Goal: Information Seeking & Learning: Learn about a topic

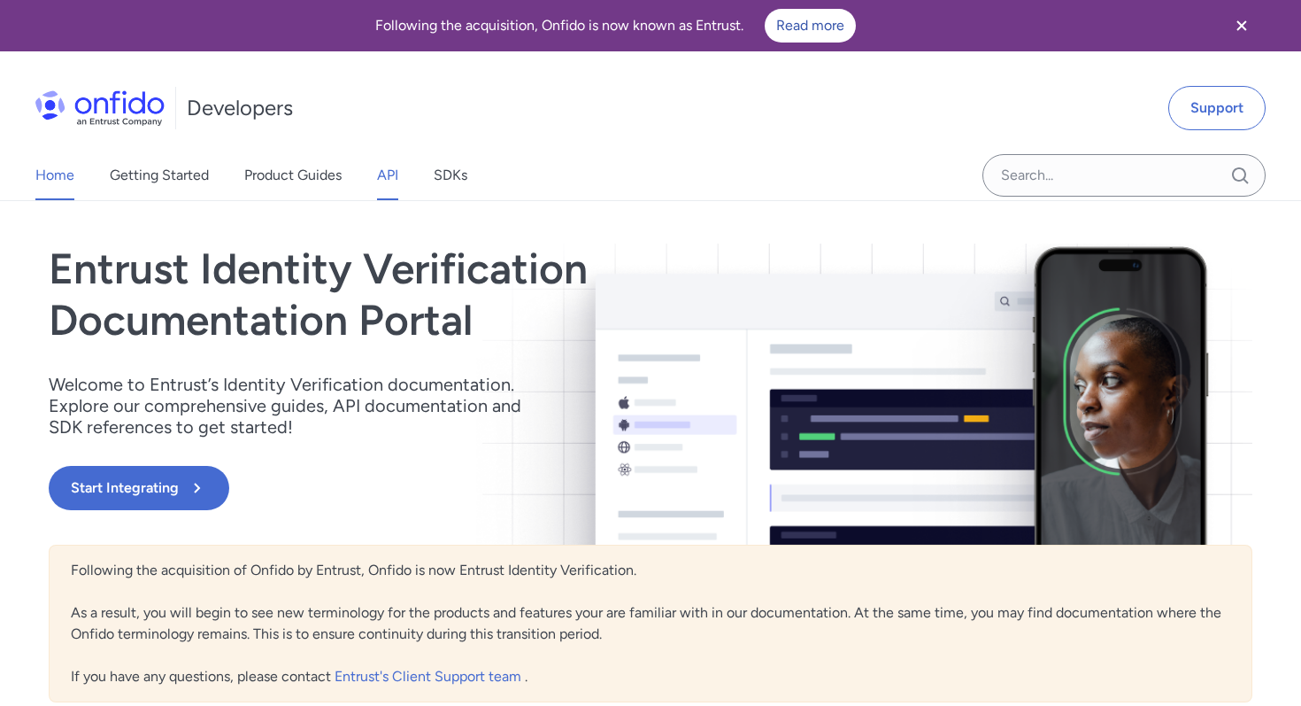
click at [382, 169] on link "API" at bounding box center [387, 175] width 21 height 50
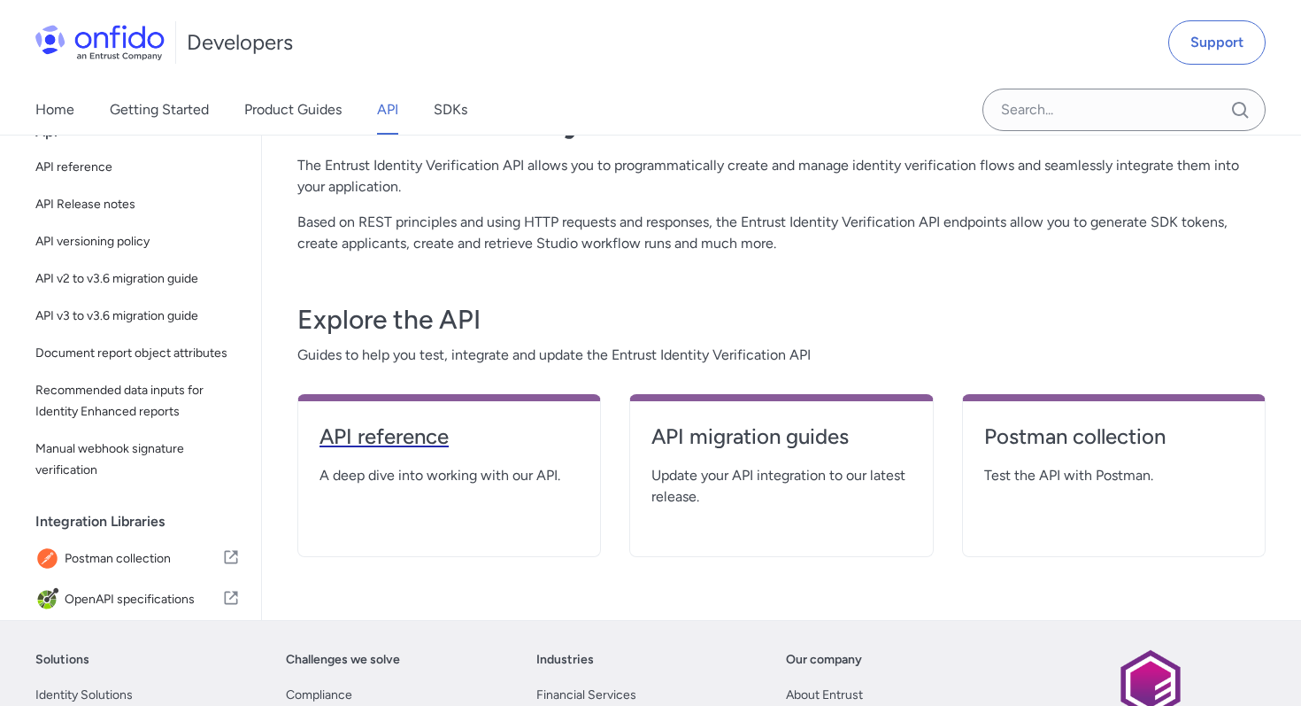
click at [402, 428] on h4 "API reference" at bounding box center [449, 436] width 259 height 28
select select "http"
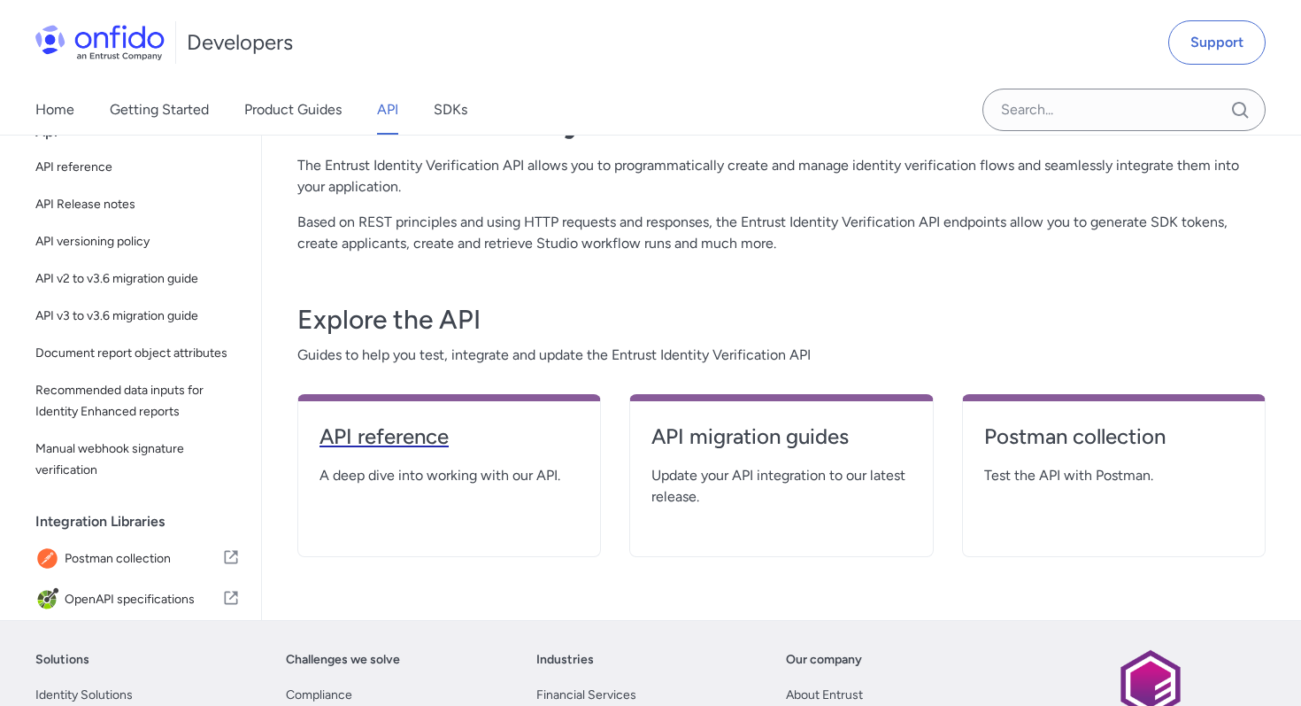
select select "http"
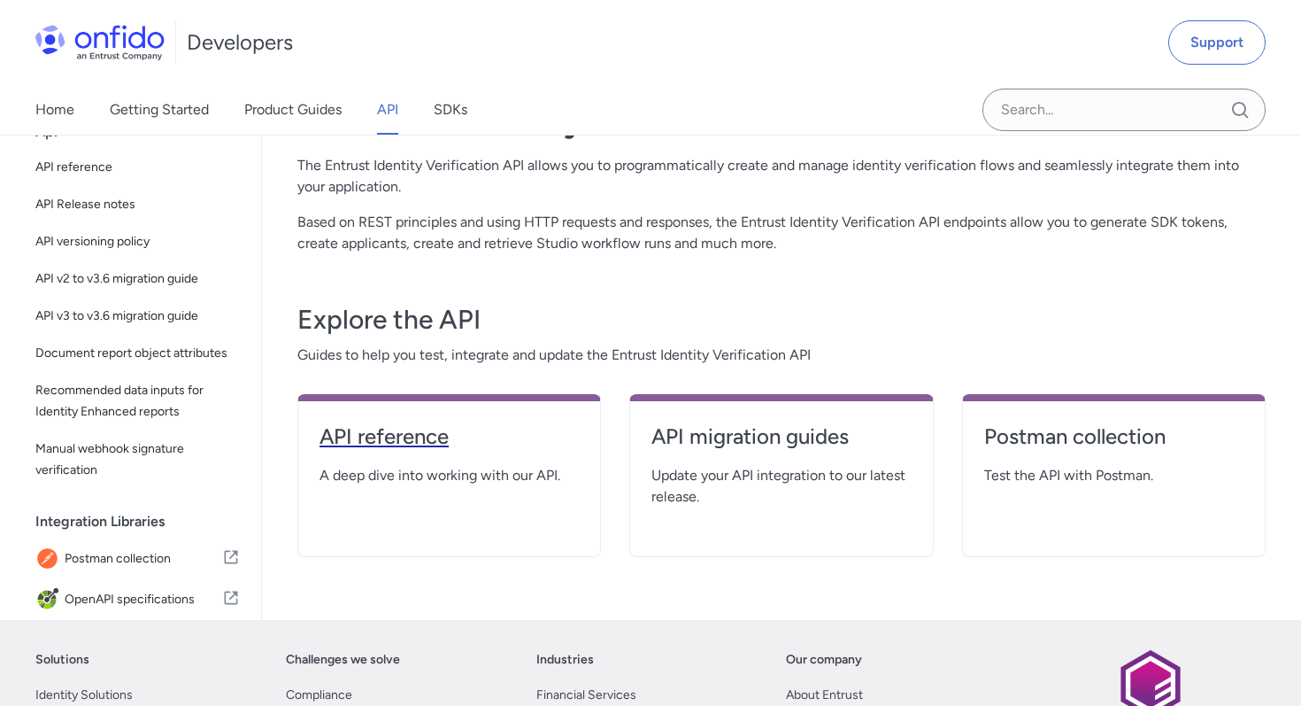
select select "http"
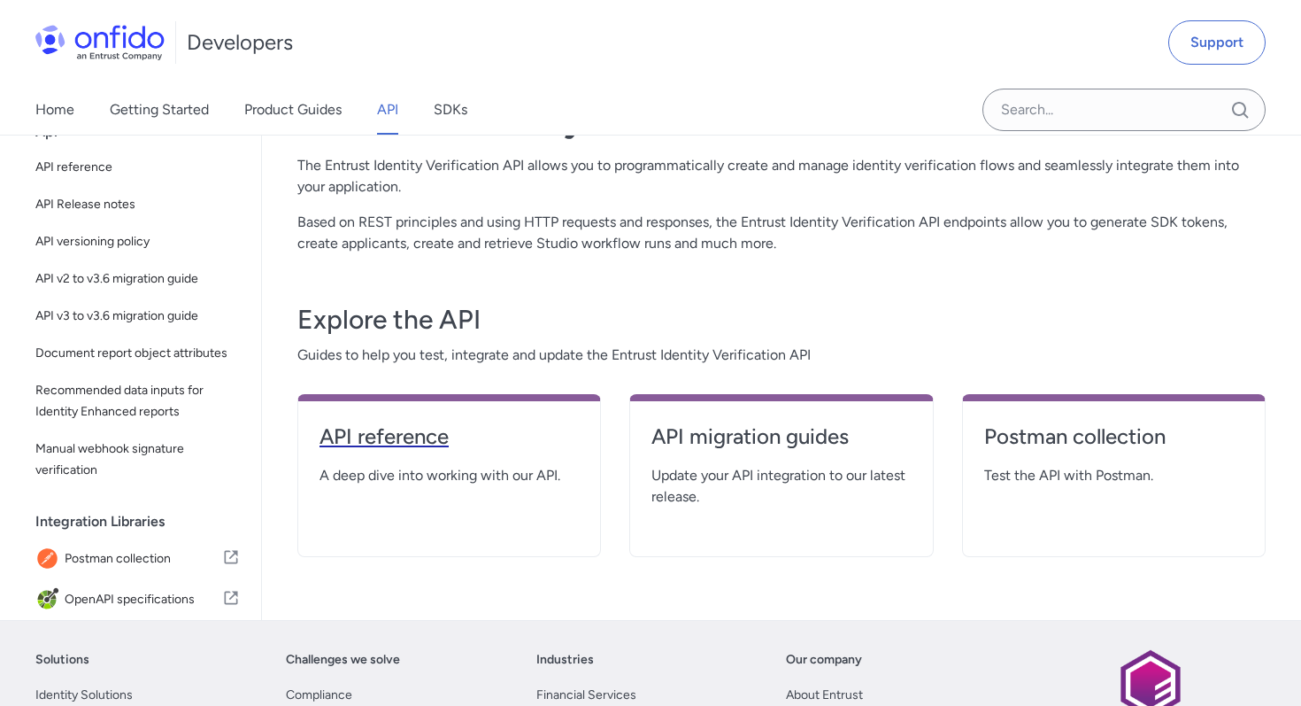
select select "http"
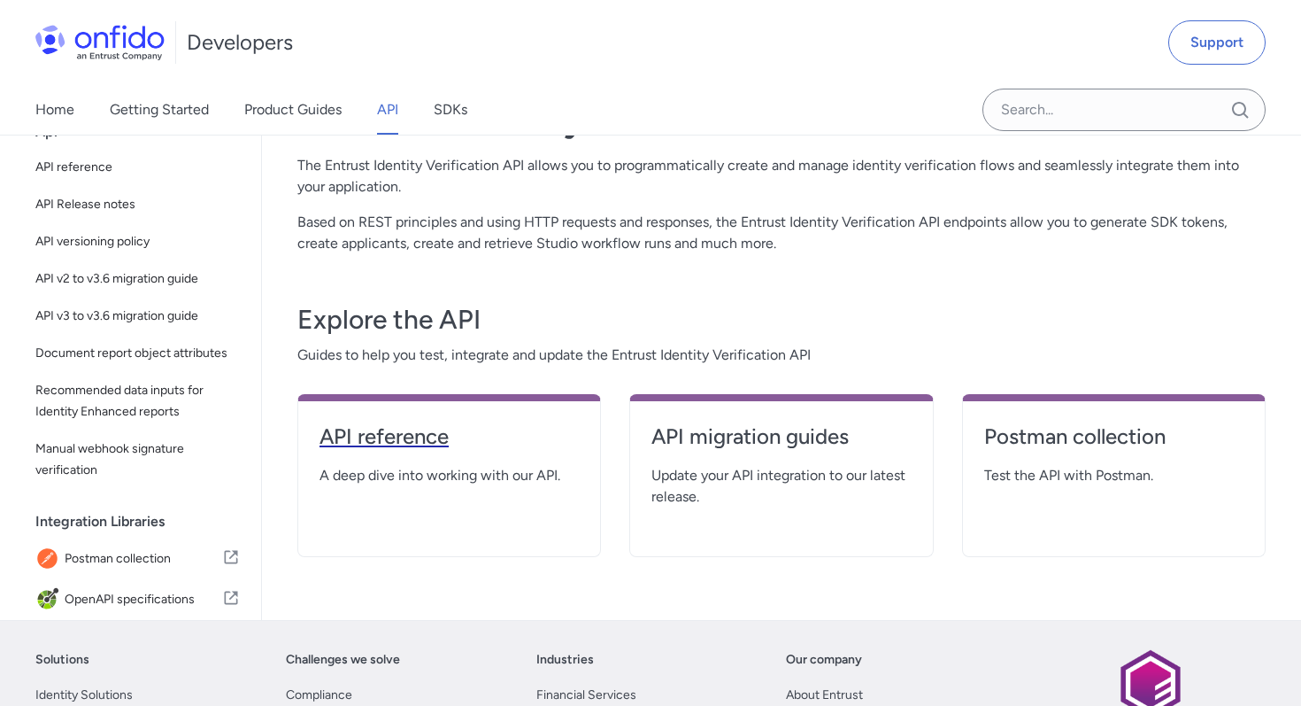
select select "http"
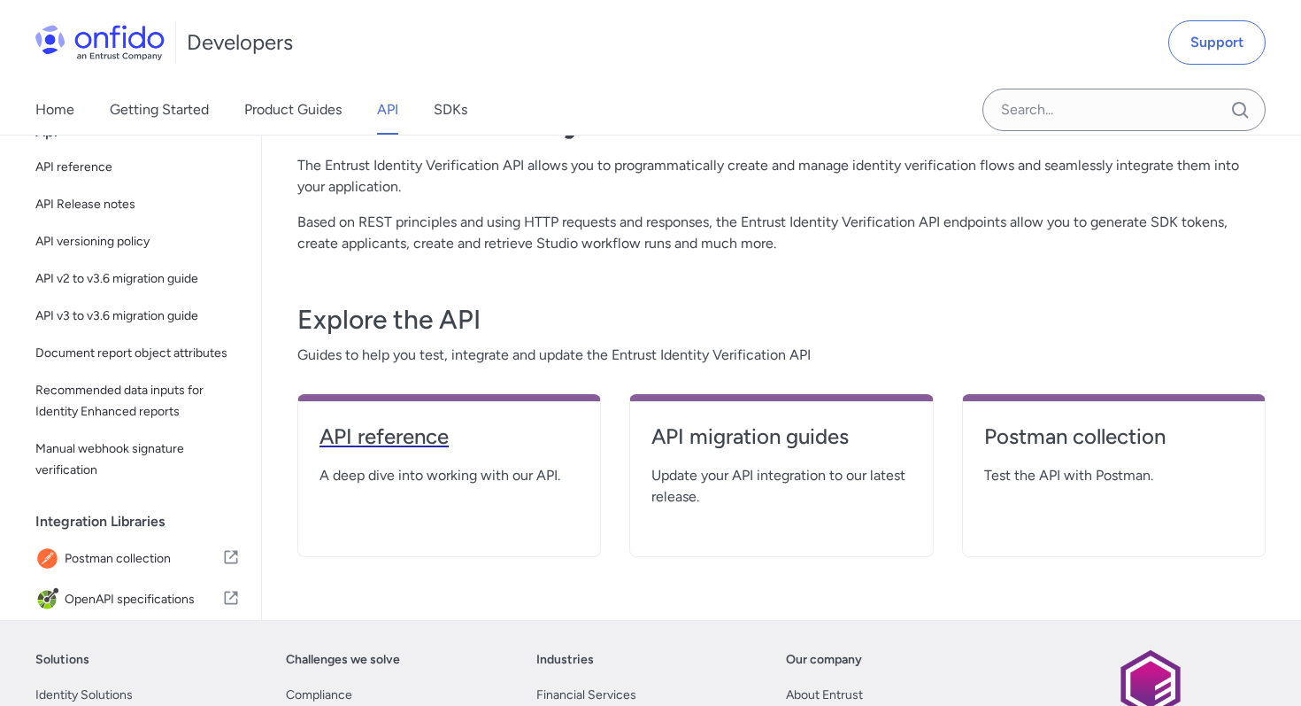
select select "http"
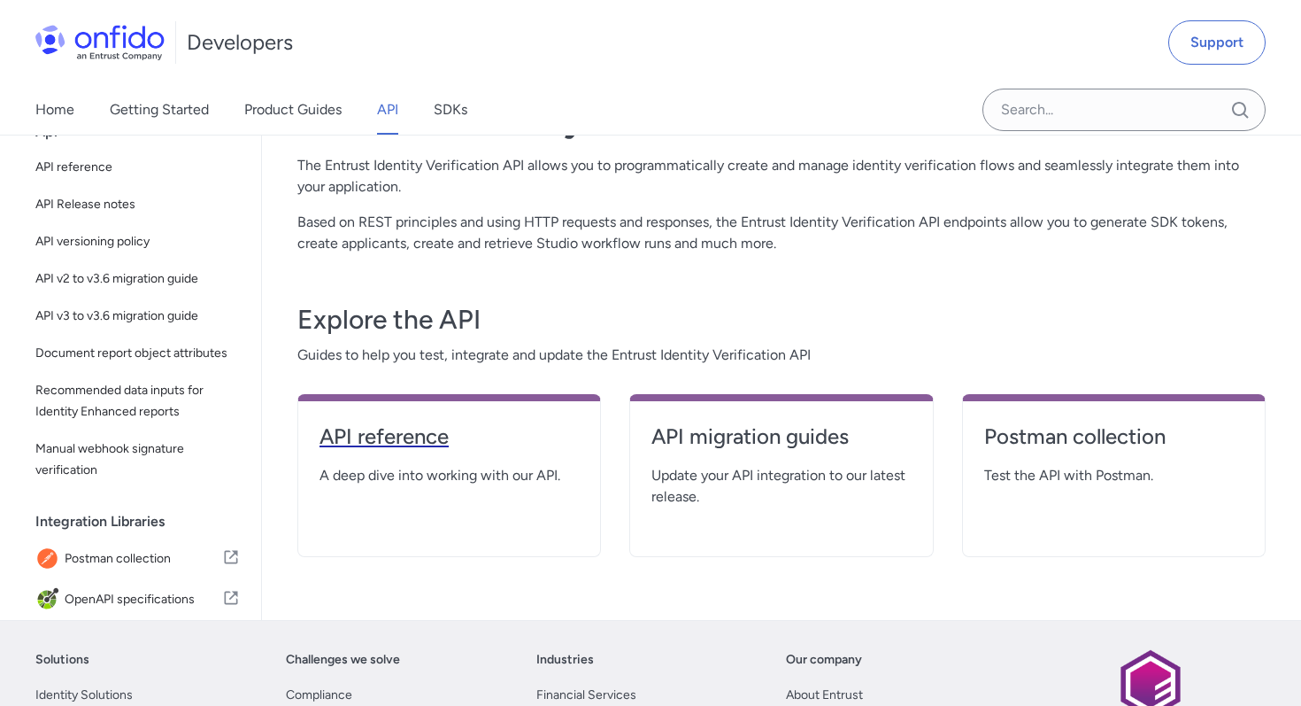
select select "http"
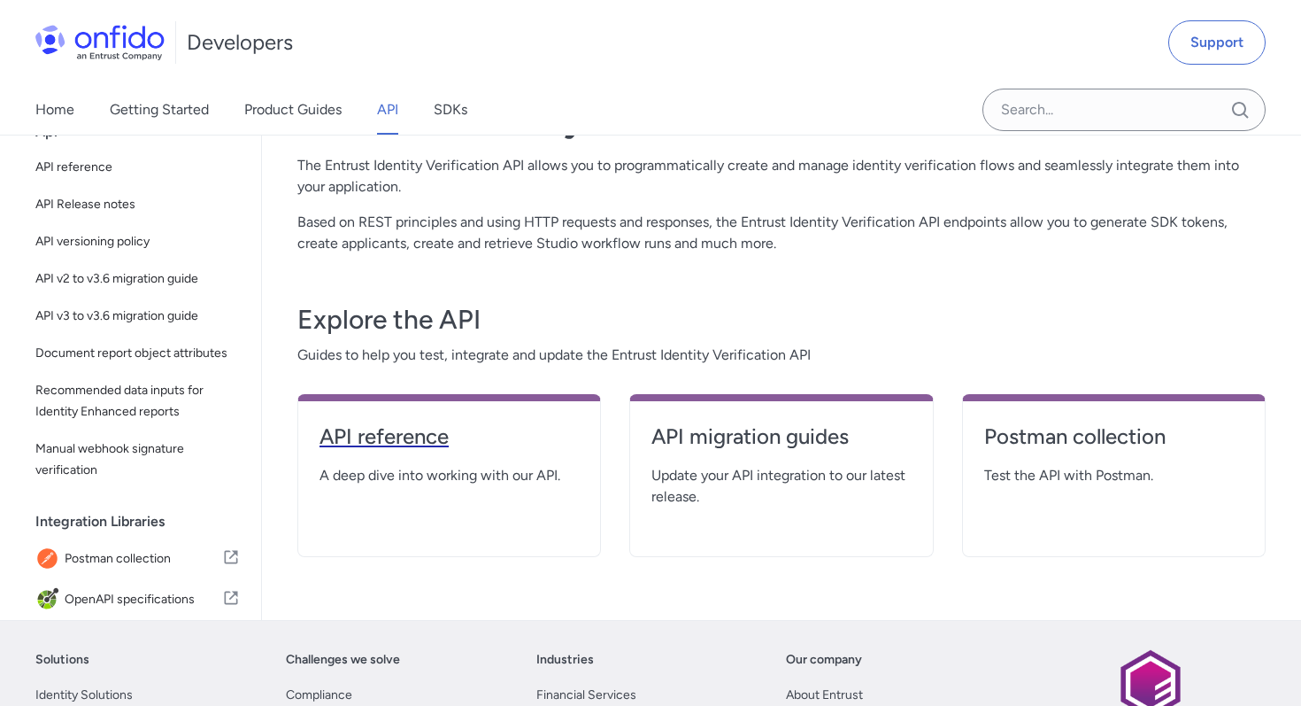
select select "http"
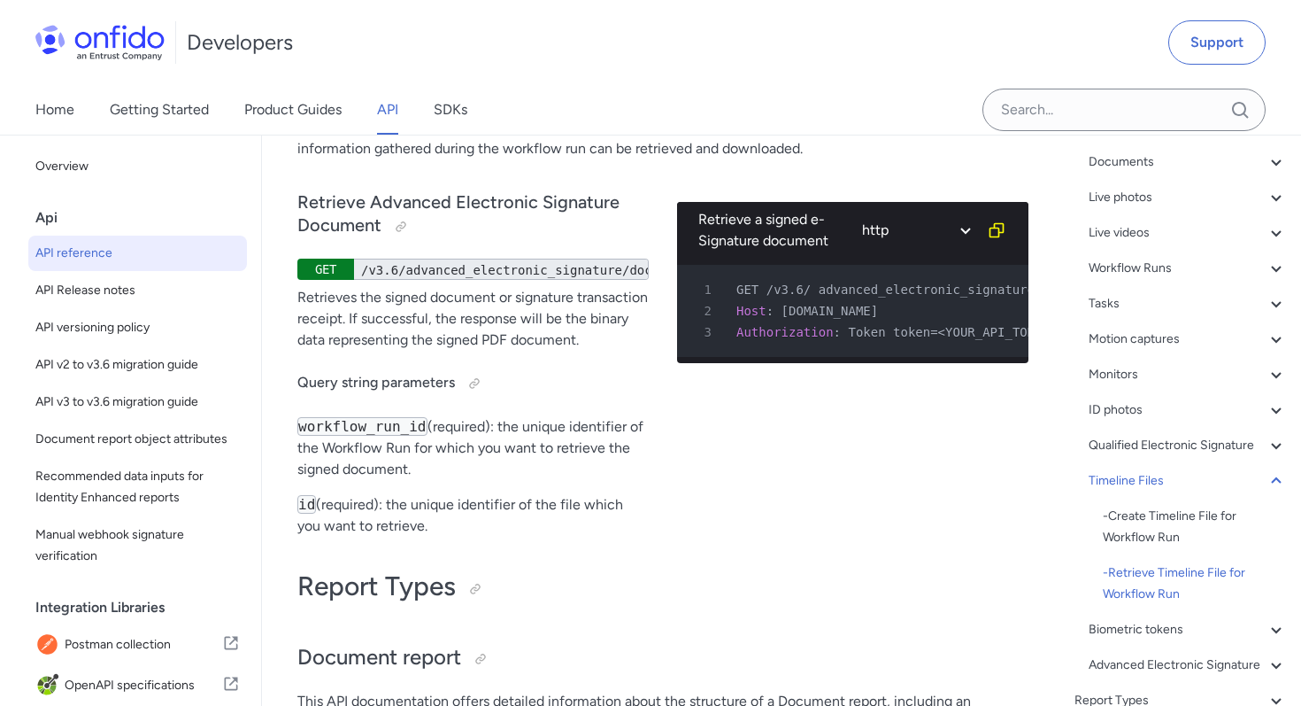
scroll to position [223, 0]
click at [1119, 235] on div "Live videos" at bounding box center [1188, 233] width 198 height 21
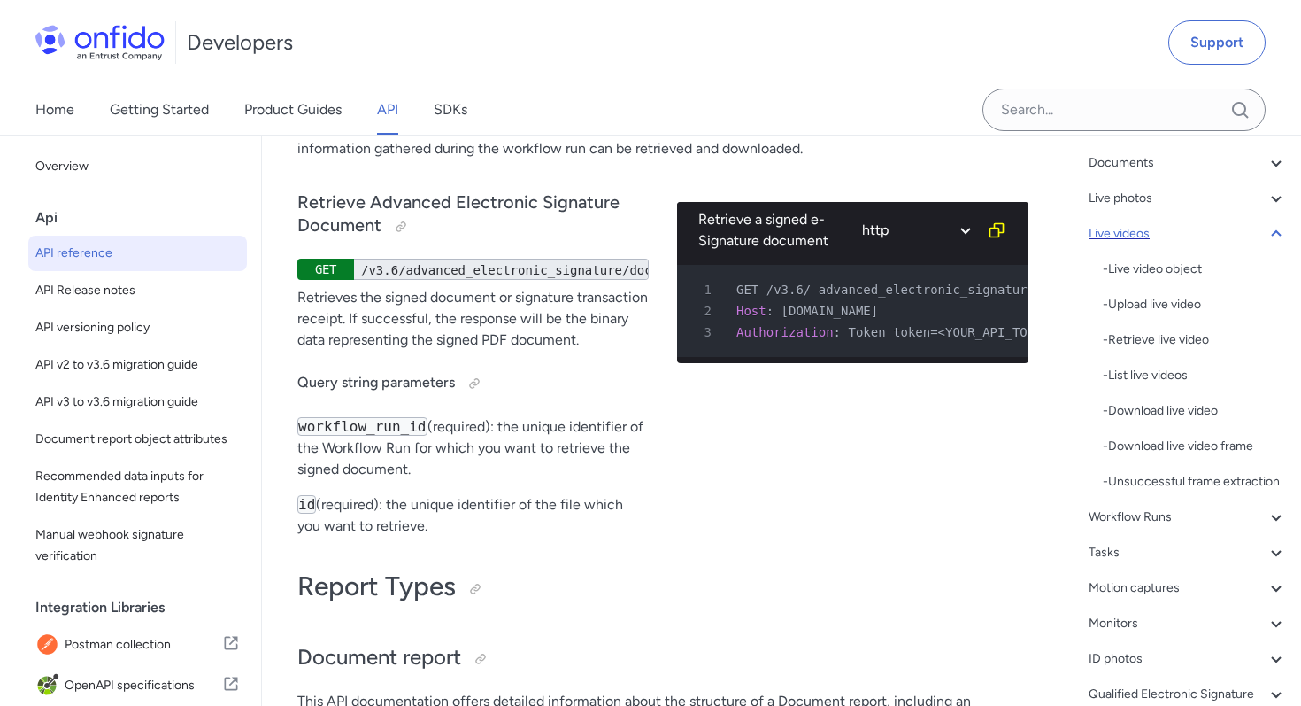
scroll to position [41388, 0]
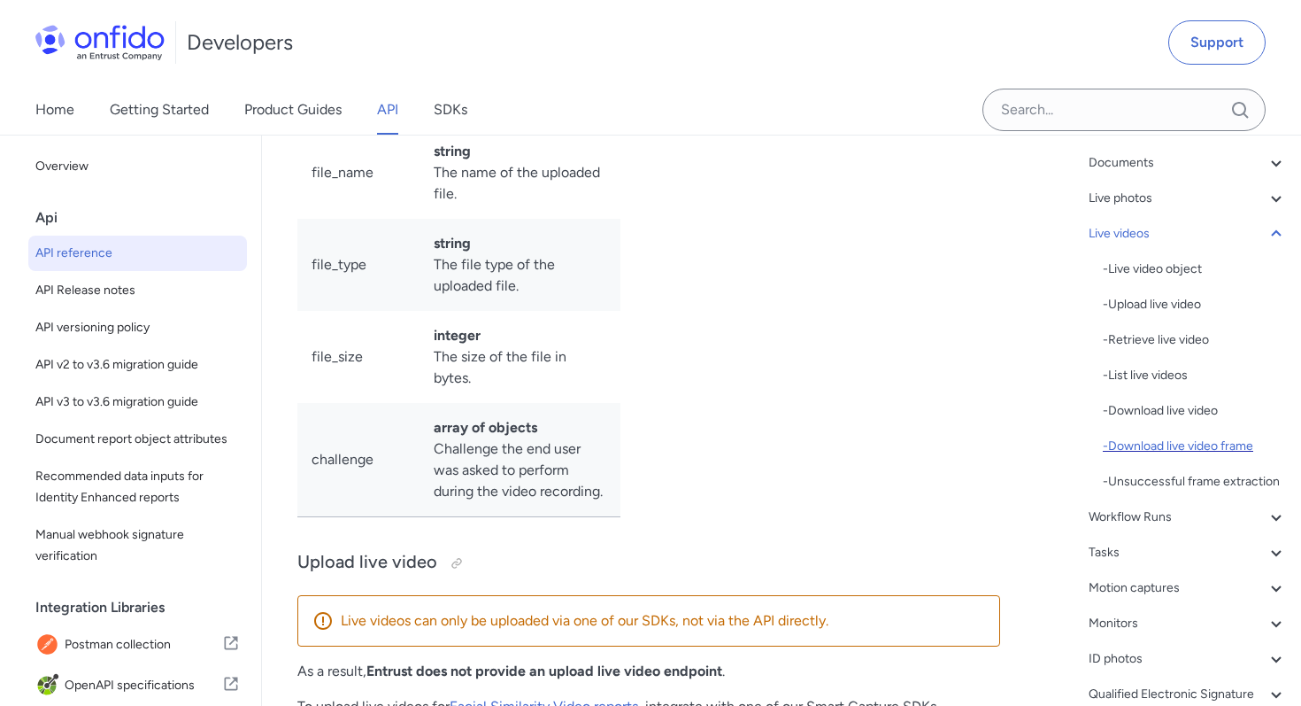
click at [1126, 448] on div "- Download live video frame" at bounding box center [1195, 446] width 184 height 21
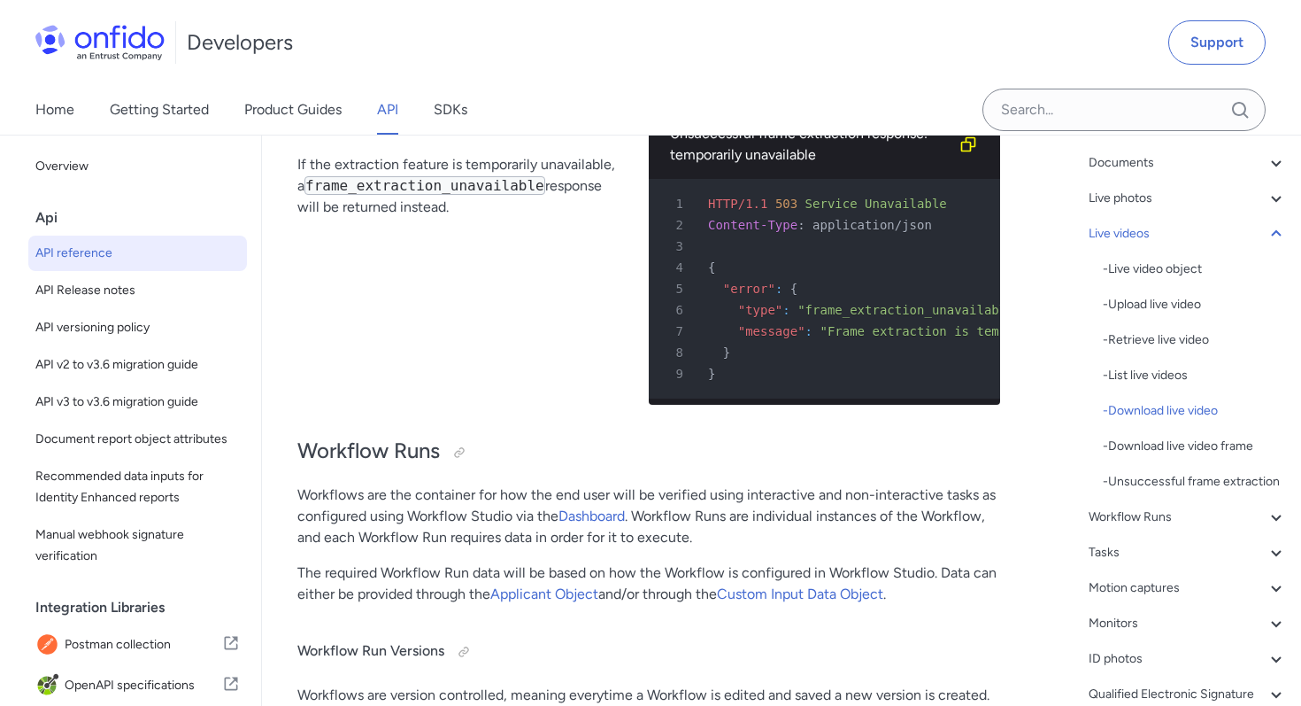
scroll to position [43420, 0]
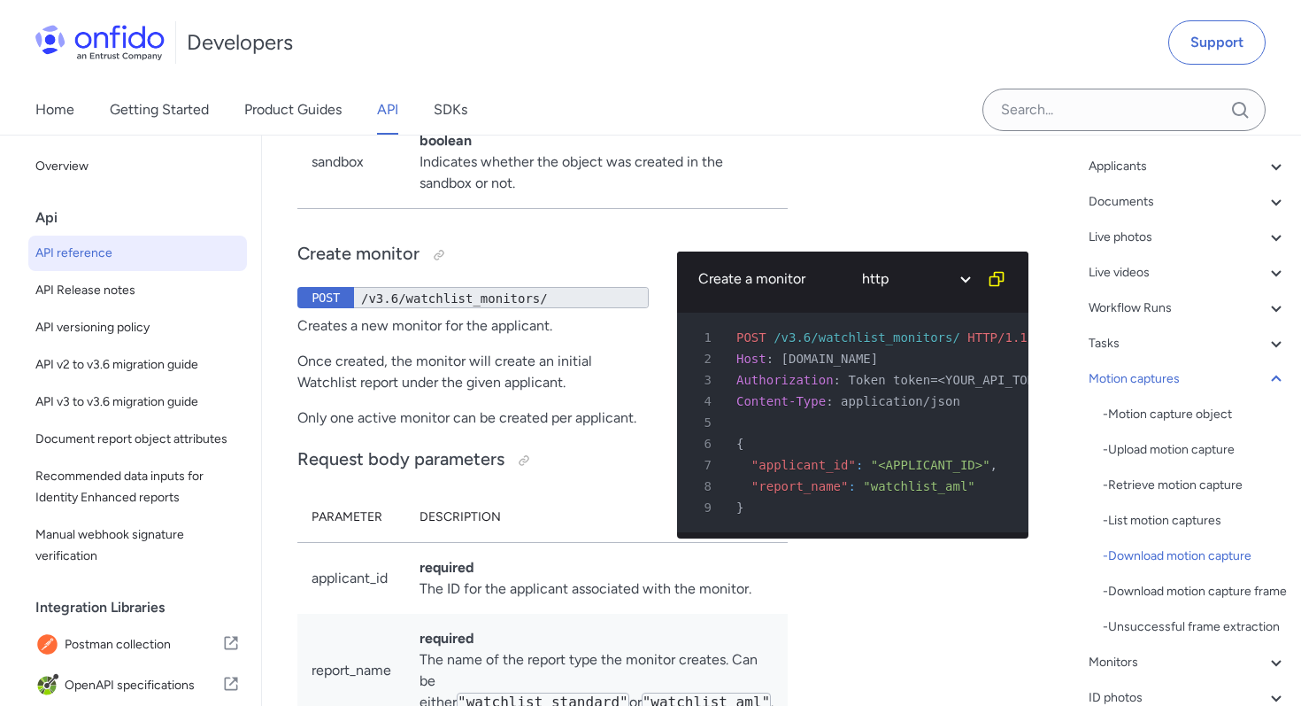
scroll to position [60395, 0]
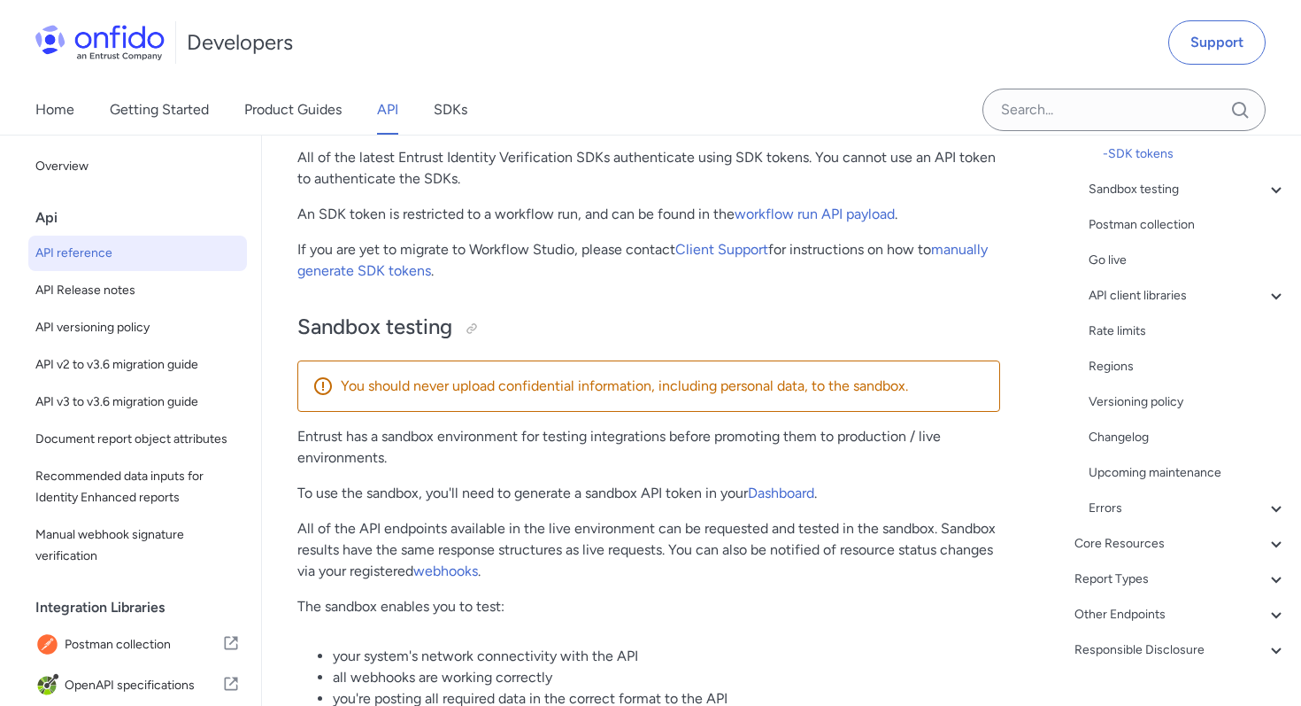
scroll to position [449, 0]
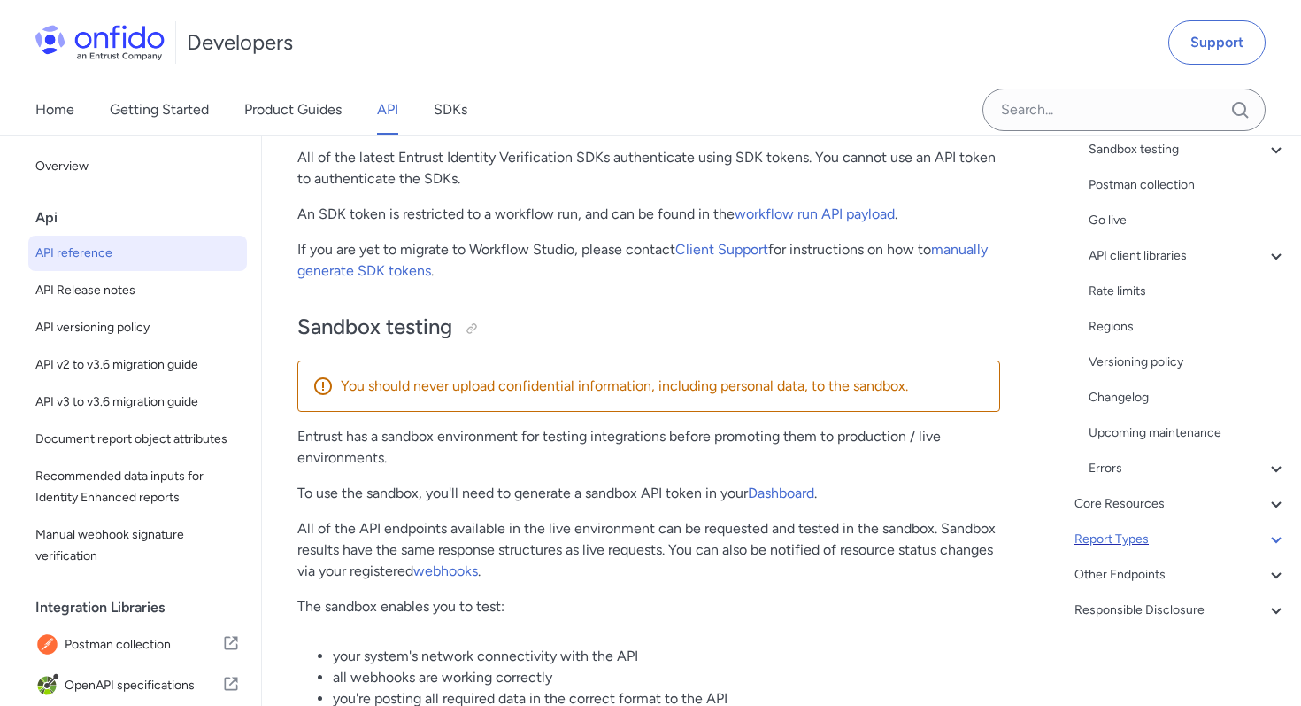
click at [1122, 538] on div "Report Types" at bounding box center [1181, 539] width 212 height 21
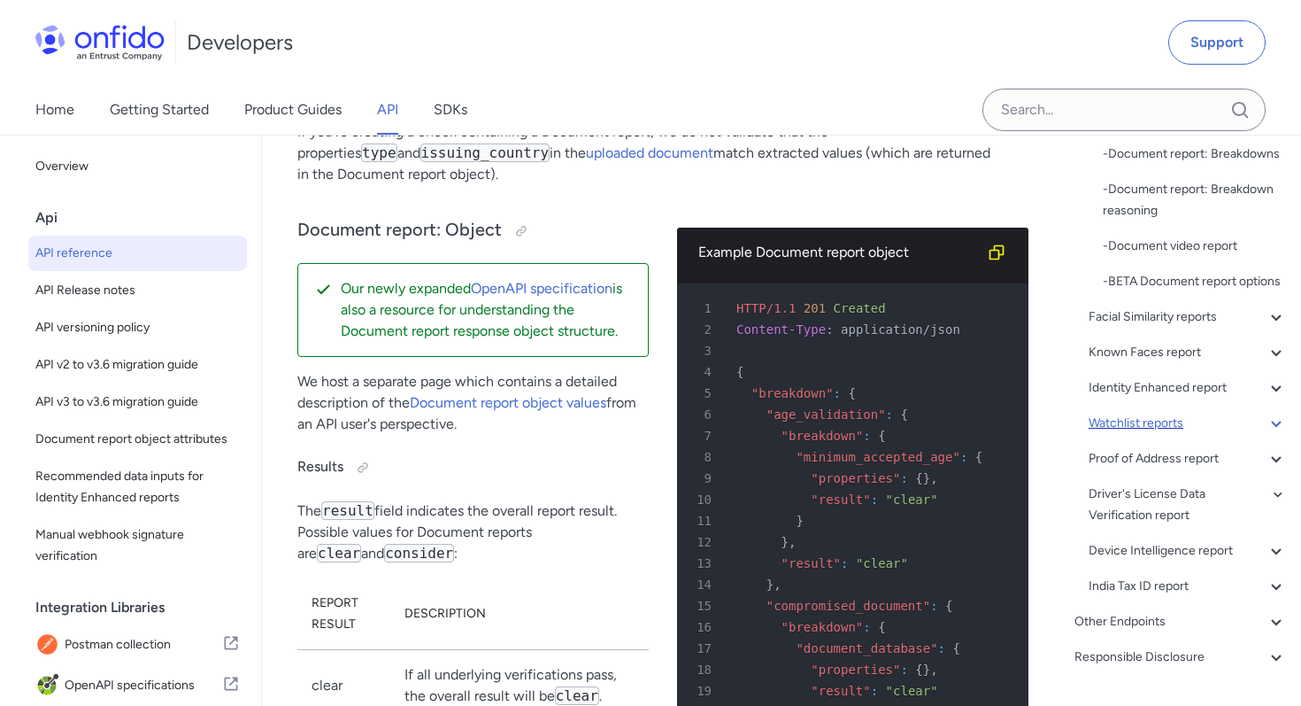
scroll to position [391, 0]
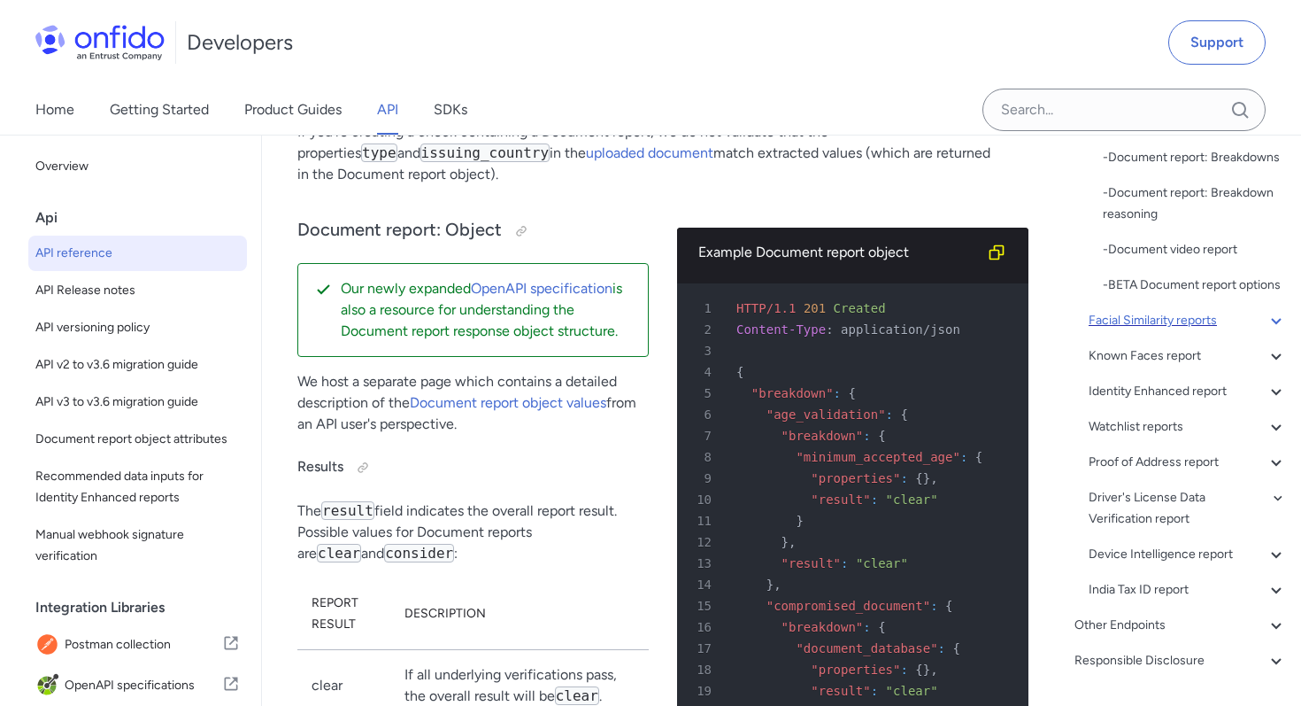
click at [1135, 323] on div "Facial Similarity reports" at bounding box center [1188, 320] width 198 height 21
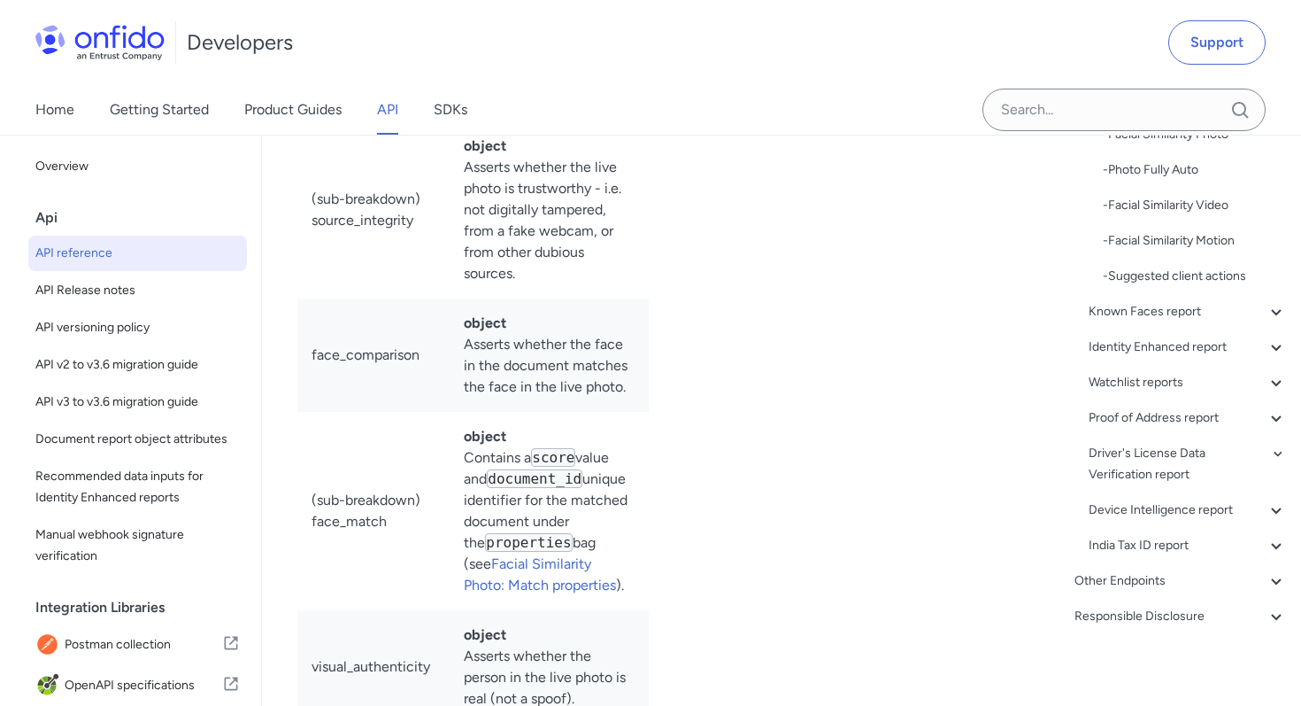
scroll to position [359, 0]
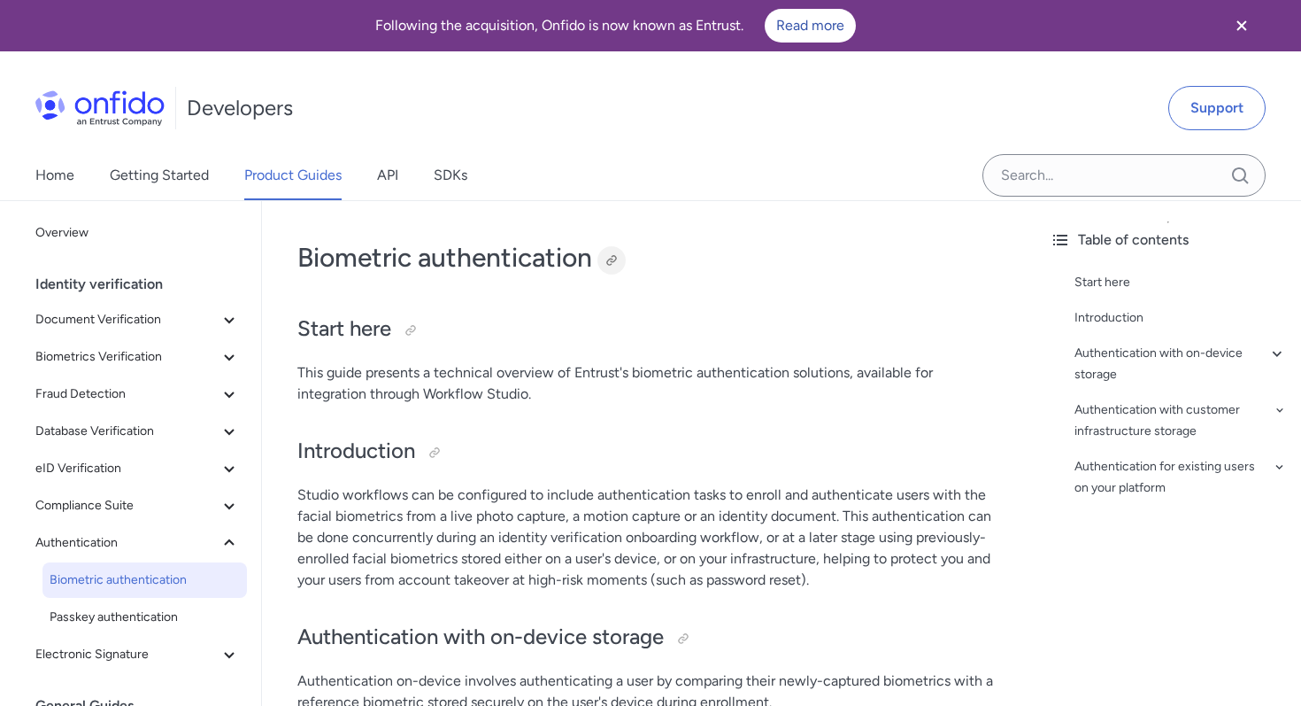
click at [614, 263] on div at bounding box center [612, 260] width 14 height 14
